Goal: Information Seeking & Learning: Check status

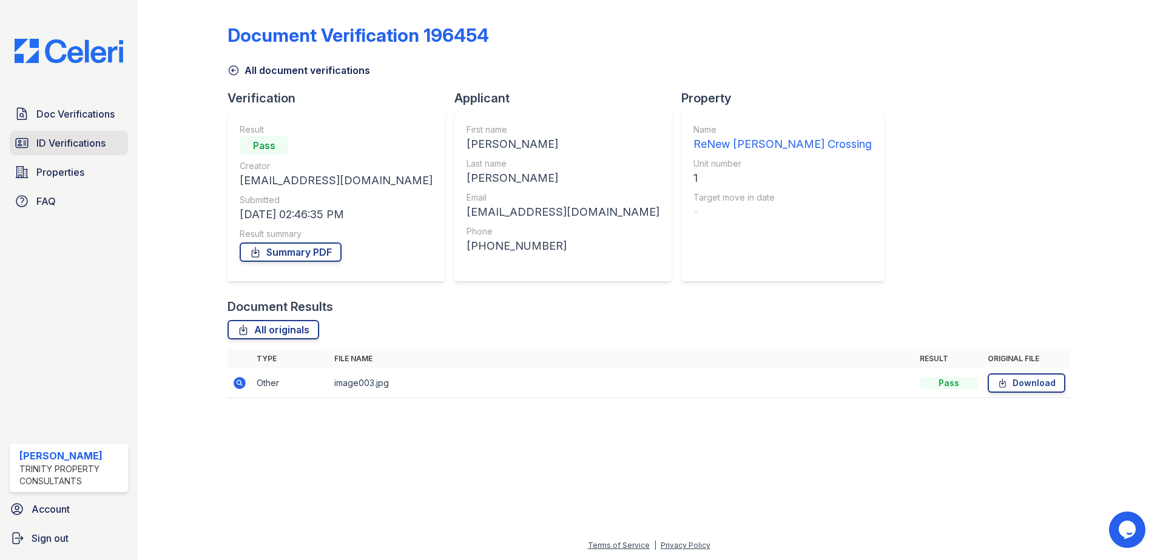
drag, startPoint x: 70, startPoint y: 147, endPoint x: 73, endPoint y: 139, distance: 9.0
click at [70, 147] on span "ID Verifications" at bounding box center [70, 143] width 69 height 15
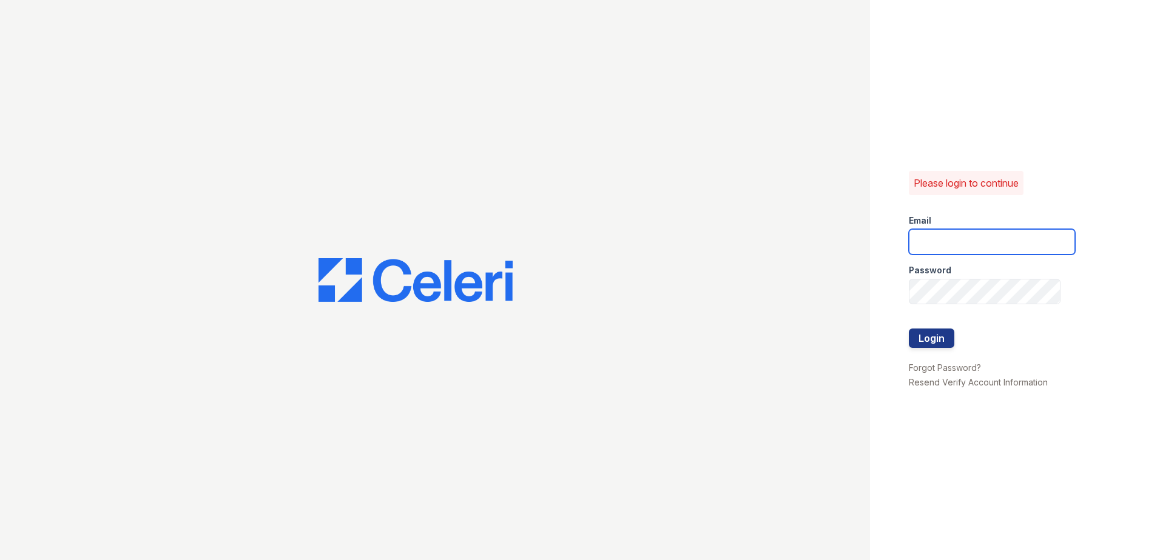
type input "[EMAIL_ADDRESS][DOMAIN_NAME]"
click at [919, 346] on button "Login" at bounding box center [931, 338] width 45 height 19
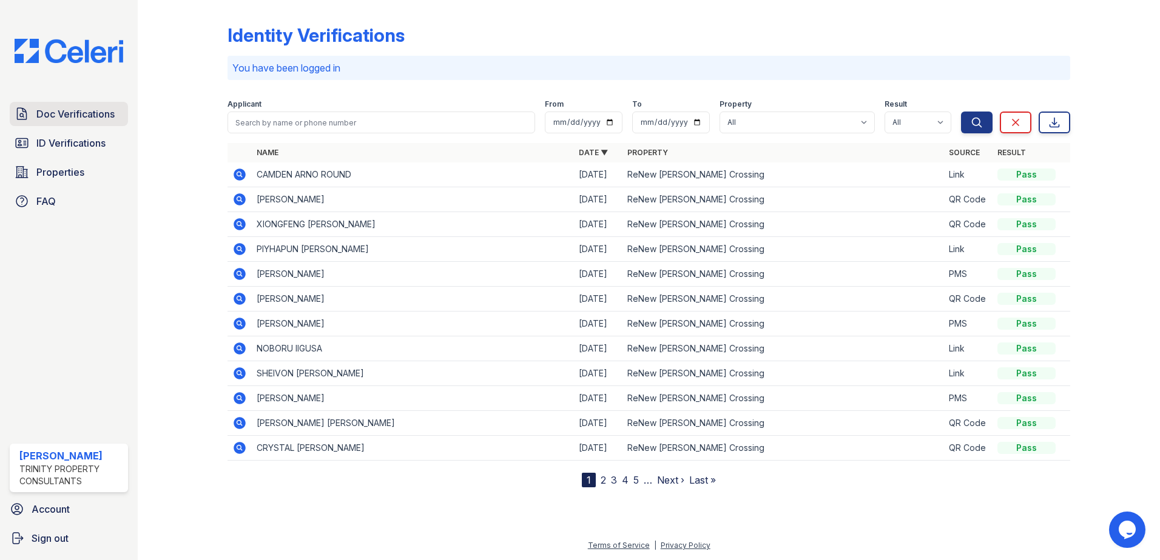
click at [97, 118] on span "Doc Verifications" at bounding box center [75, 114] width 78 height 15
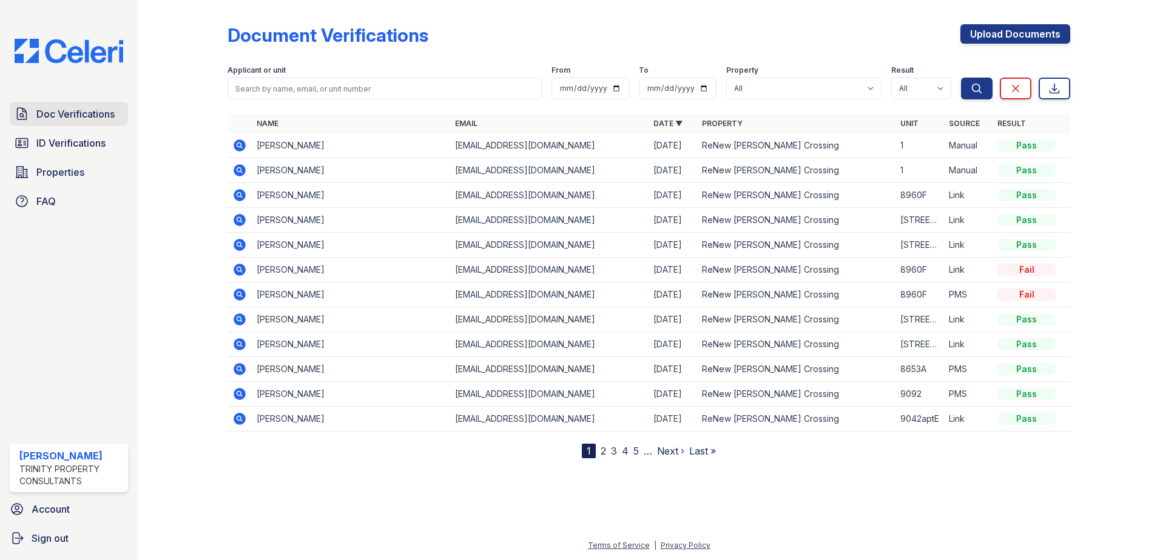
click at [107, 115] on span "Doc Verifications" at bounding box center [75, 114] width 78 height 15
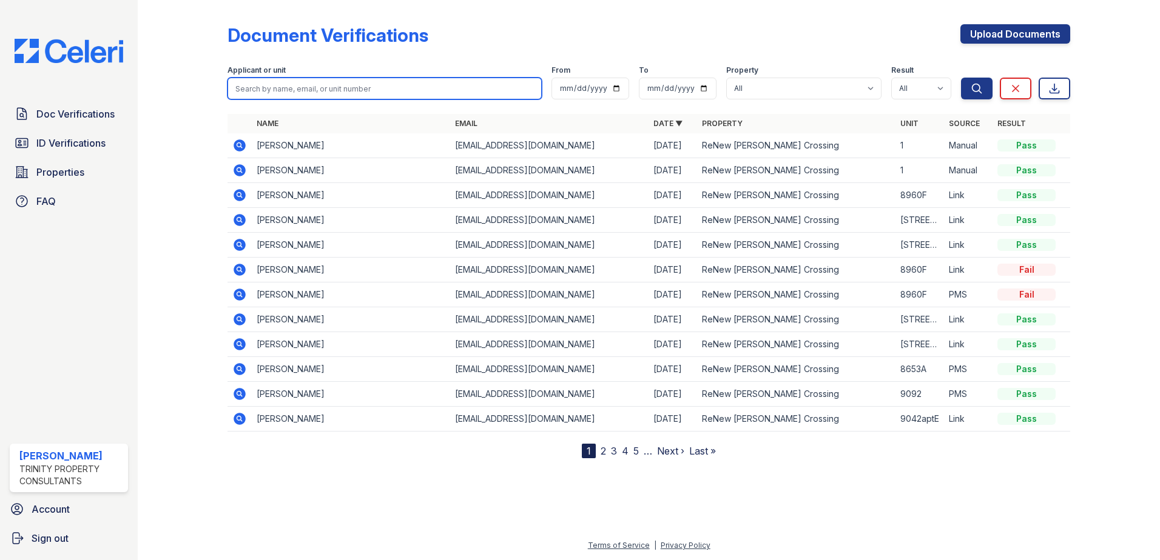
click at [272, 90] on input "search" at bounding box center [384, 89] width 314 height 22
drag, startPoint x: 300, startPoint y: 91, endPoint x: 131, endPoint y: 82, distance: 168.8
click at [130, 81] on div "Doc Verifications ID Verifications Properties FAQ S Clarke Trinity Property Con…" at bounding box center [580, 280] width 1160 height 560
type input "Kristina"
click at [961, 78] on button "Search" at bounding box center [977, 89] width 32 height 22
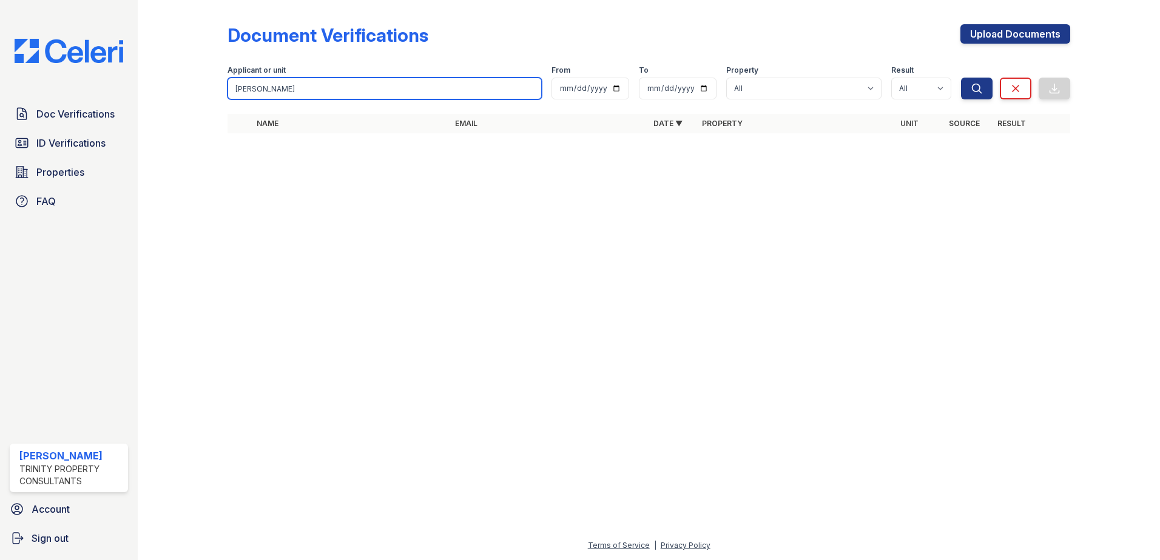
click at [281, 81] on input "Kristina" at bounding box center [384, 89] width 314 height 22
type input "Kristina"
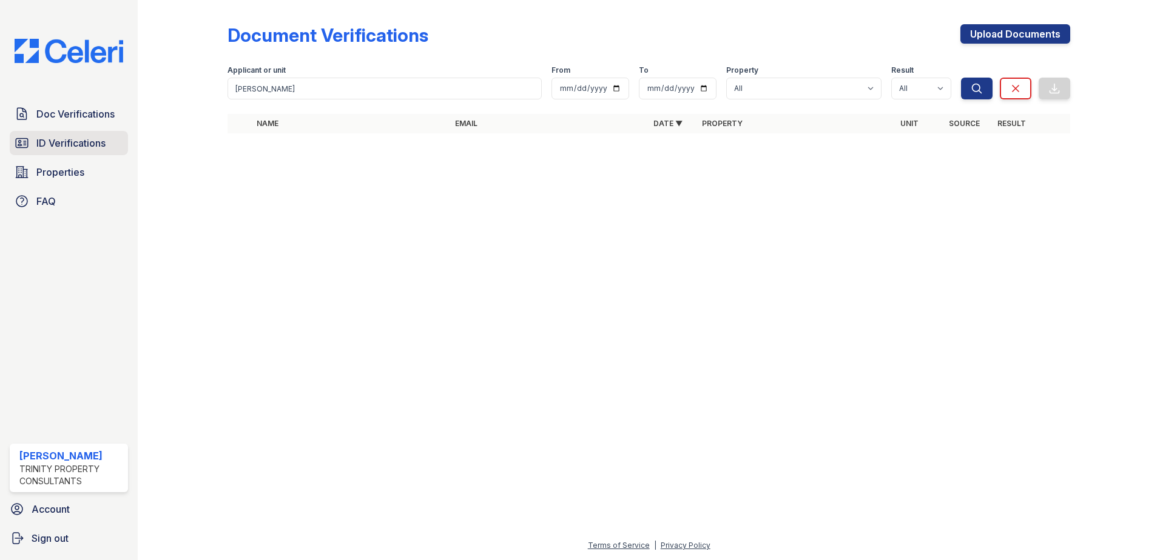
click at [62, 146] on span "ID Verifications" at bounding box center [70, 143] width 69 height 15
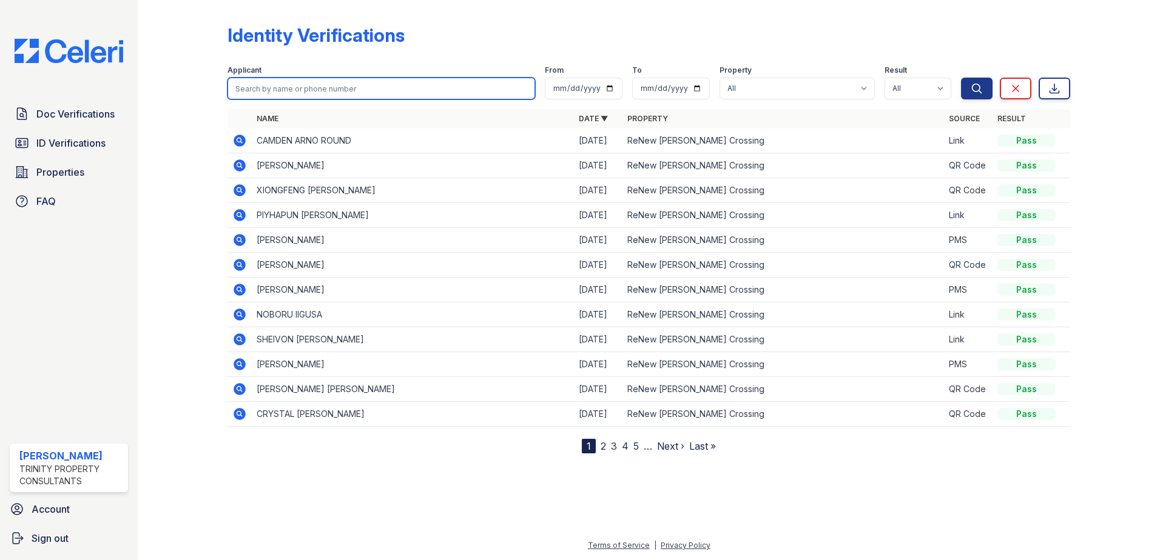
click at [280, 95] on input "search" at bounding box center [381, 89] width 308 height 22
type input "Kristina"
click at [961, 78] on button "Search" at bounding box center [977, 89] width 32 height 22
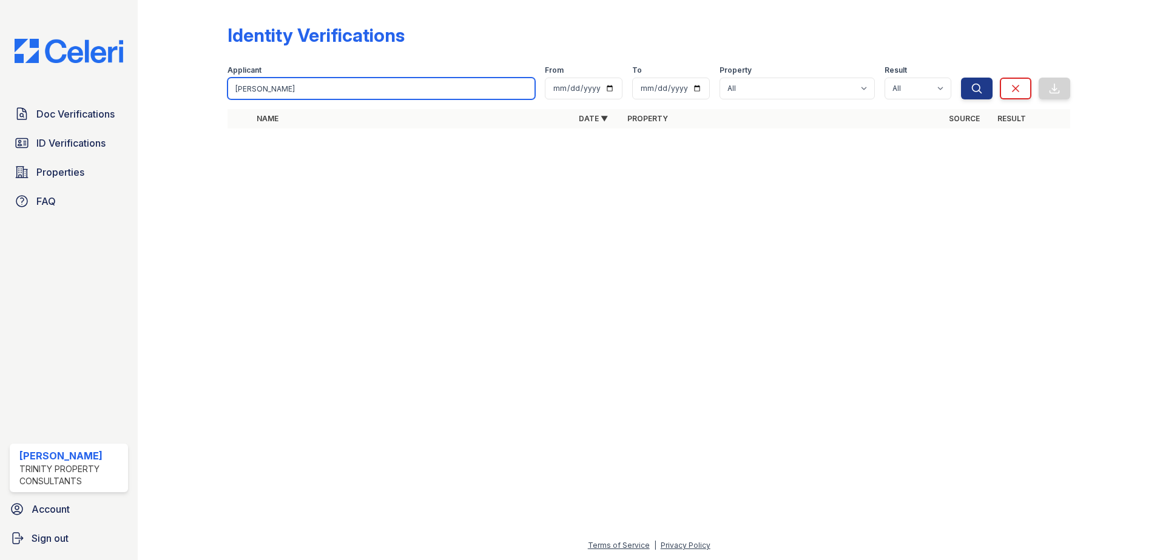
click at [269, 91] on input "Kristina" at bounding box center [381, 89] width 308 height 22
